Goal: Transaction & Acquisition: Download file/media

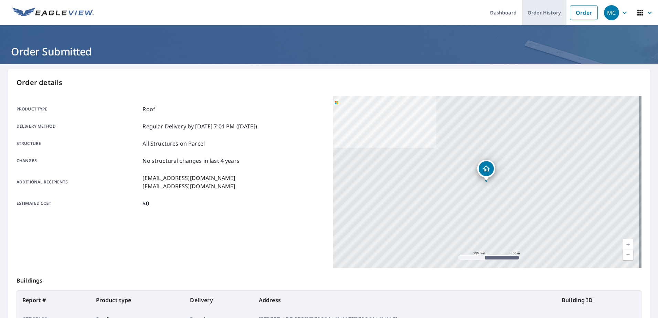
click at [527, 10] on link "Order History" at bounding box center [544, 12] width 44 height 25
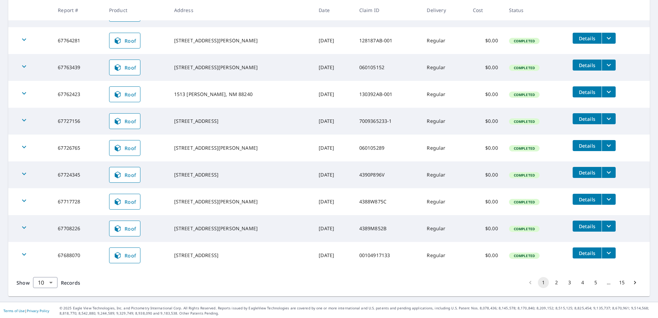
scroll to position [153, 0]
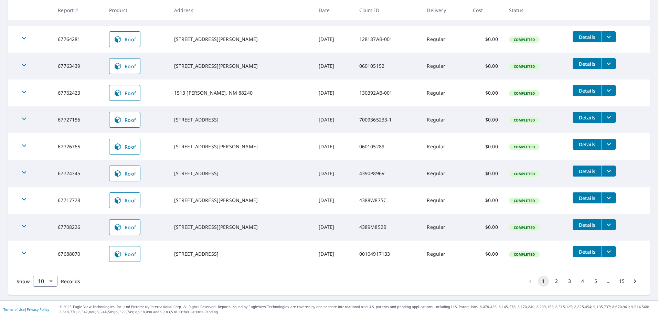
click at [601, 142] on button "filesDropdownBtn-67726765" at bounding box center [608, 144] width 14 height 11
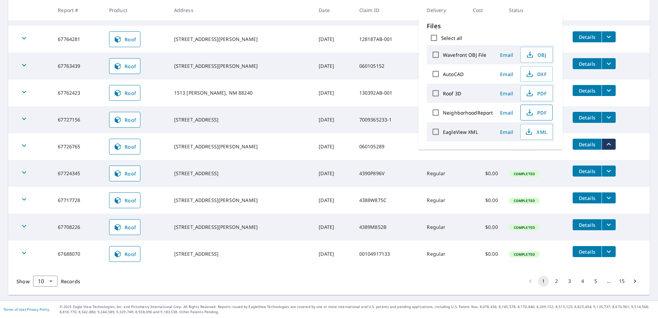
click at [543, 109] on span "PDF" at bounding box center [536, 112] width 22 height 8
click at [533, 95] on span "PDF" at bounding box center [536, 93] width 22 height 8
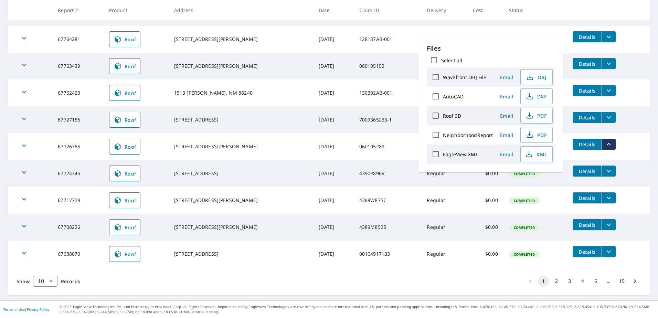
scroll to position [119, 0]
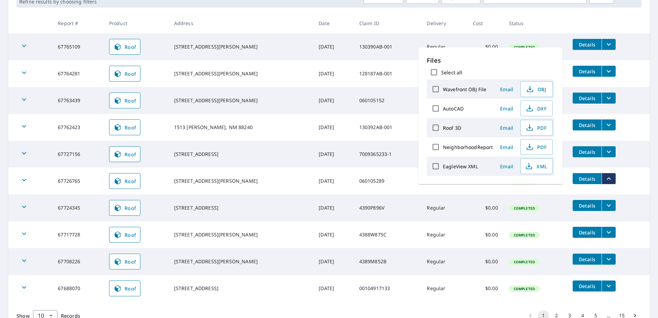
click at [604, 150] on icon "filesDropdownBtn-67727156" at bounding box center [608, 152] width 8 height 8
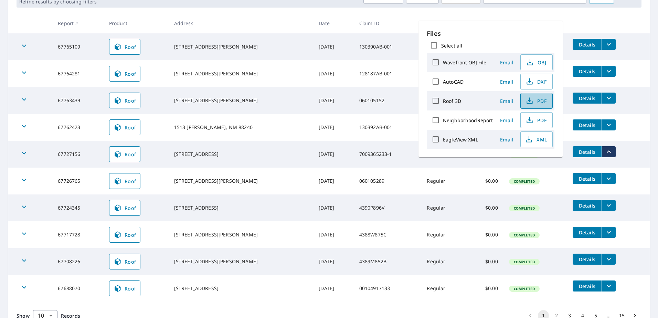
click at [531, 102] on icon "button" at bounding box center [529, 102] width 6 height 3
click at [535, 100] on span "PDF" at bounding box center [536, 101] width 22 height 8
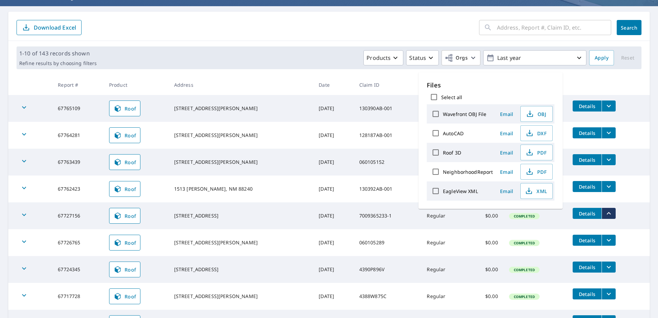
scroll to position [69, 0]
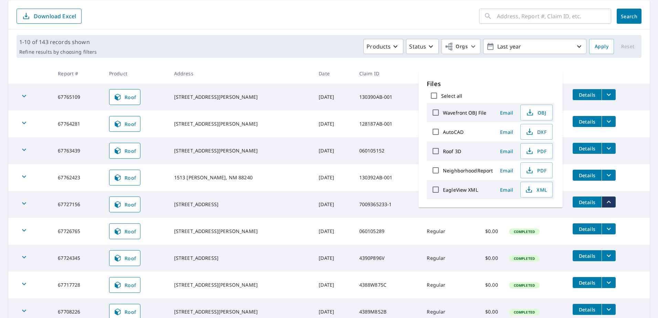
click at [239, 45] on div "Products Status Orgs Last year" at bounding box center [342, 46] width 487 height 15
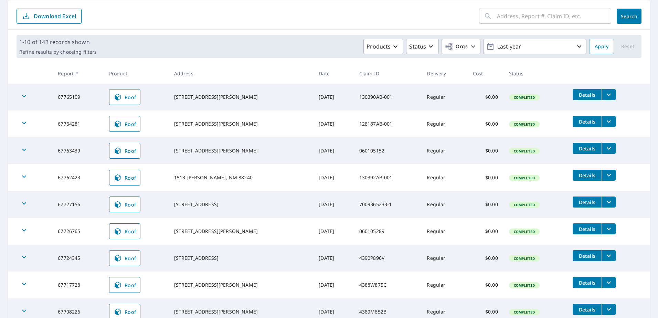
scroll to position [103, 0]
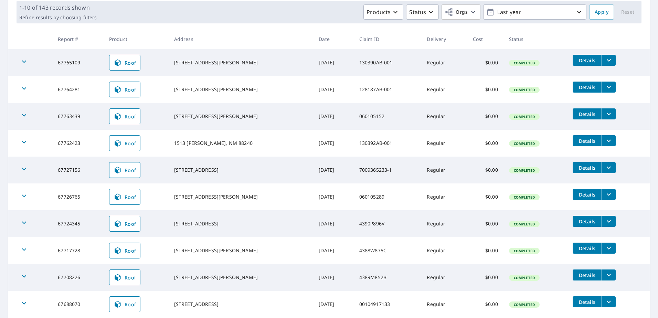
click at [604, 218] on icon "filesDropdownBtn-67724345" at bounding box center [608, 221] width 8 height 8
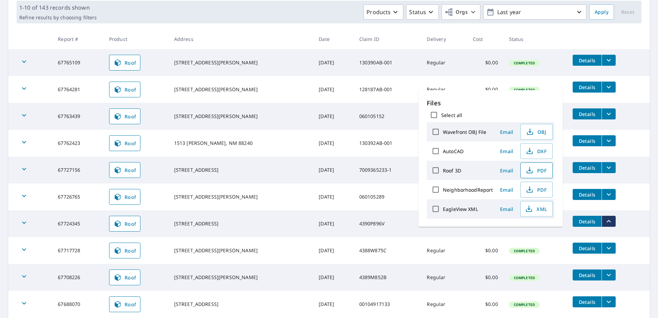
click at [529, 168] on icon "button" at bounding box center [529, 170] width 8 height 8
click at [532, 169] on icon "button" at bounding box center [529, 170] width 8 height 8
click at [313, 164] on td "[DATE]" at bounding box center [333, 169] width 40 height 27
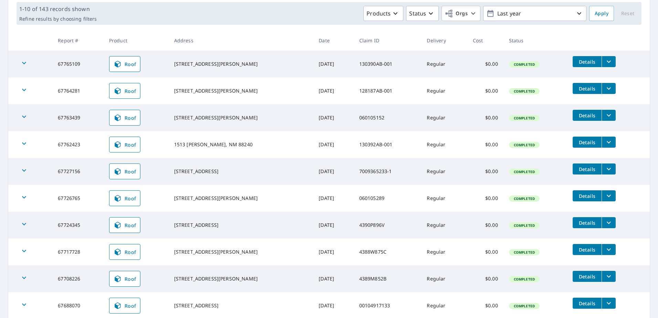
scroll to position [103, 0]
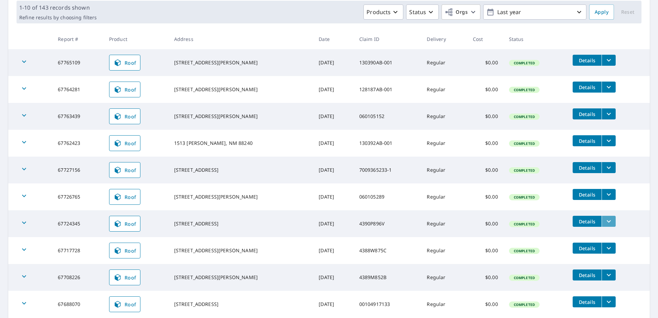
click at [604, 223] on icon "filesDropdownBtn-67724345" at bounding box center [608, 221] width 8 height 8
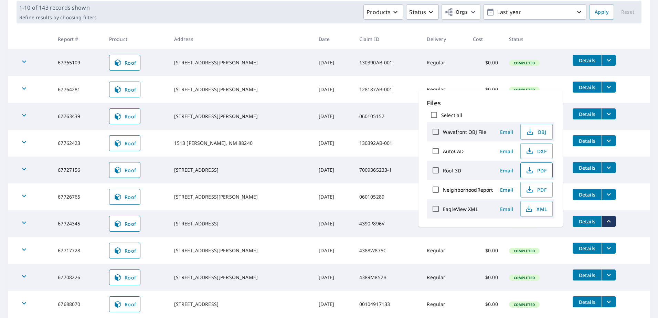
click at [537, 174] on span "PDF" at bounding box center [536, 170] width 22 height 8
click at [354, 141] on td "130392AB-001" at bounding box center [388, 143] width 68 height 27
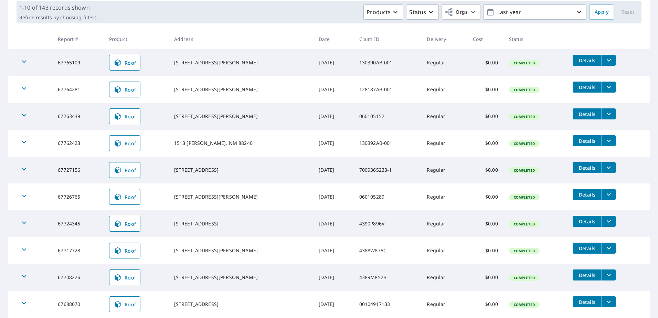
click at [604, 142] on icon "filesDropdownBtn-67762423" at bounding box center [608, 141] width 8 height 8
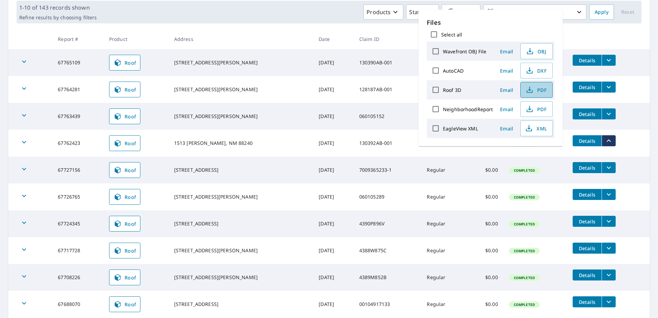
click at [532, 93] on icon "button" at bounding box center [529, 90] width 8 height 8
click at [531, 89] on icon "button" at bounding box center [529, 90] width 8 height 8
click at [527, 87] on icon "button" at bounding box center [529, 90] width 8 height 8
click at [203, 118] on div "[STREET_ADDRESS][PERSON_NAME]" at bounding box center [241, 116] width 134 height 7
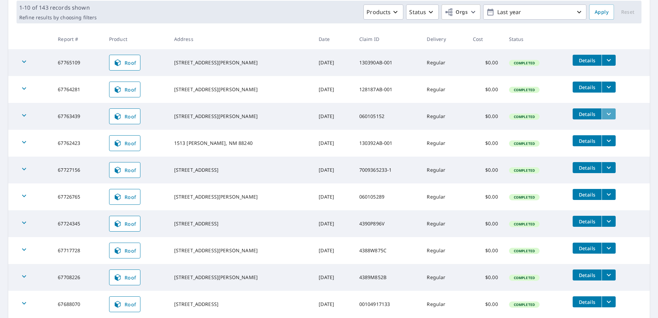
click at [604, 114] on icon "filesDropdownBtn-67763439" at bounding box center [608, 114] width 8 height 8
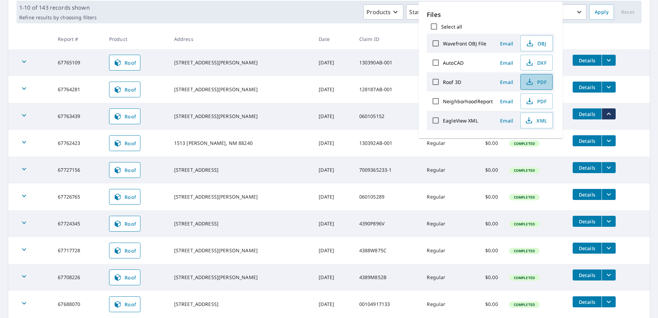
click at [533, 85] on span "PDF" at bounding box center [536, 82] width 22 height 8
drag, startPoint x: 196, startPoint y: 120, endPoint x: 208, endPoint y: 105, distance: 18.6
click at [196, 120] on div "[STREET_ADDRESS][PERSON_NAME]" at bounding box center [241, 116] width 134 height 7
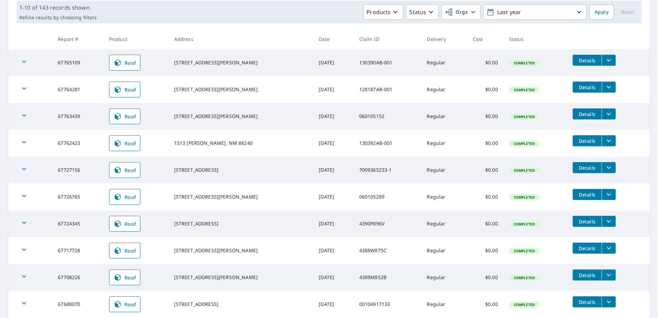
click at [604, 86] on icon "filesDropdownBtn-67764281" at bounding box center [608, 87] width 8 height 8
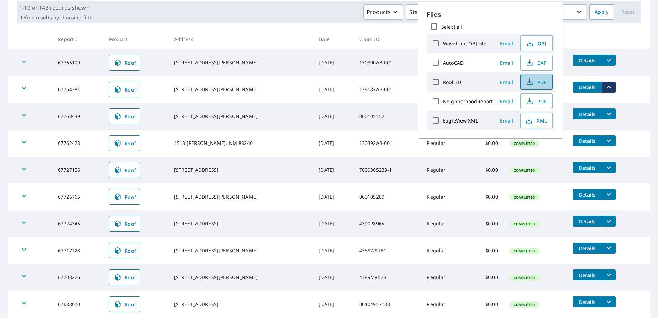
click at [533, 81] on span "PDF" at bounding box center [536, 82] width 22 height 8
click at [604, 63] on icon "filesDropdownBtn-67765109" at bounding box center [608, 60] width 8 height 8
click at [313, 60] on td "[DATE]" at bounding box center [333, 62] width 40 height 27
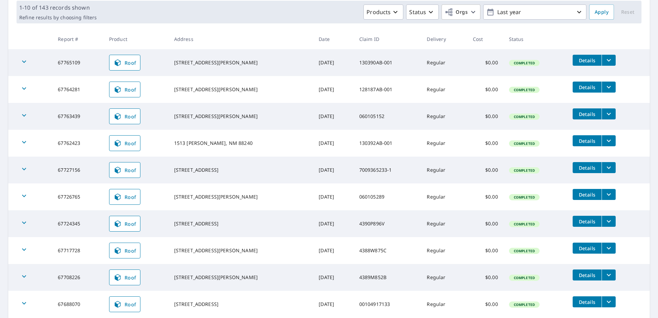
drag, startPoint x: 609, startPoint y: 59, endPoint x: 599, endPoint y: 63, distance: 10.6
click at [600, 63] on td "Details" at bounding box center [608, 60] width 83 height 22
click at [604, 63] on icon "filesDropdownBtn-67765109" at bounding box center [608, 60] width 8 height 8
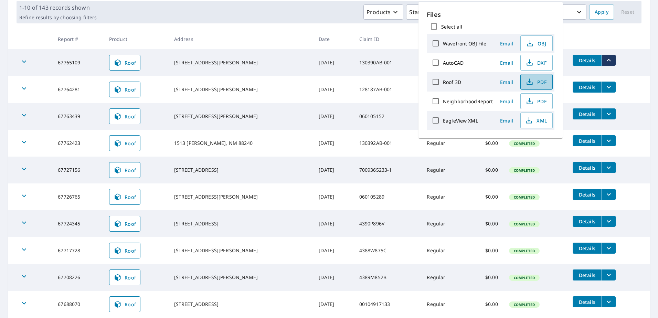
click at [529, 82] on icon "button" at bounding box center [529, 80] width 3 height 4
click at [312, 19] on div "Products Status Orgs Last year" at bounding box center [342, 11] width 487 height 15
